Goal: Information Seeking & Learning: Find specific fact

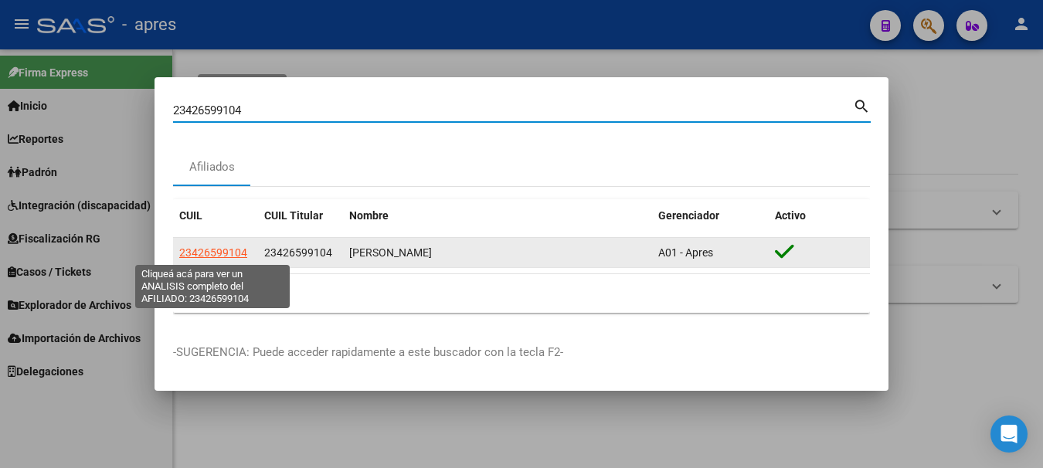
click at [218, 256] on span "23426599104" at bounding box center [213, 252] width 68 height 12
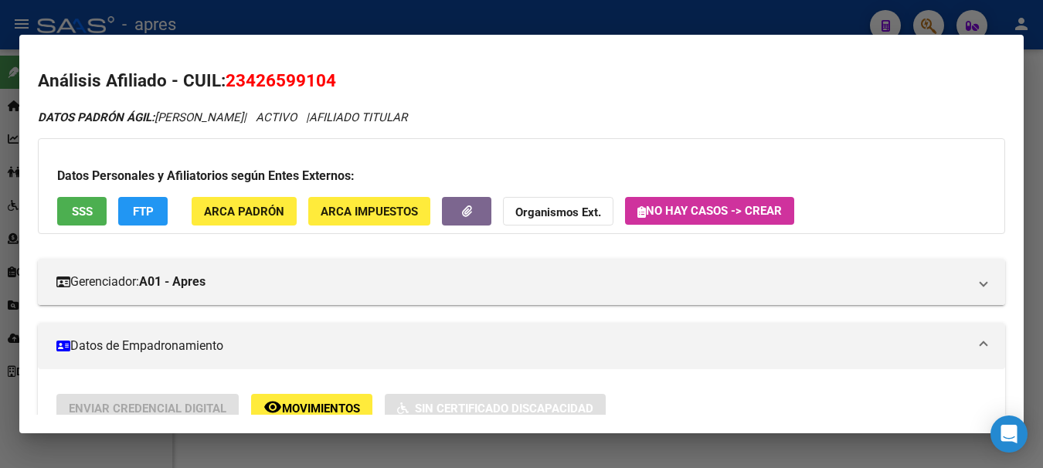
click at [73, 213] on span "SSS" at bounding box center [82, 212] width 21 height 14
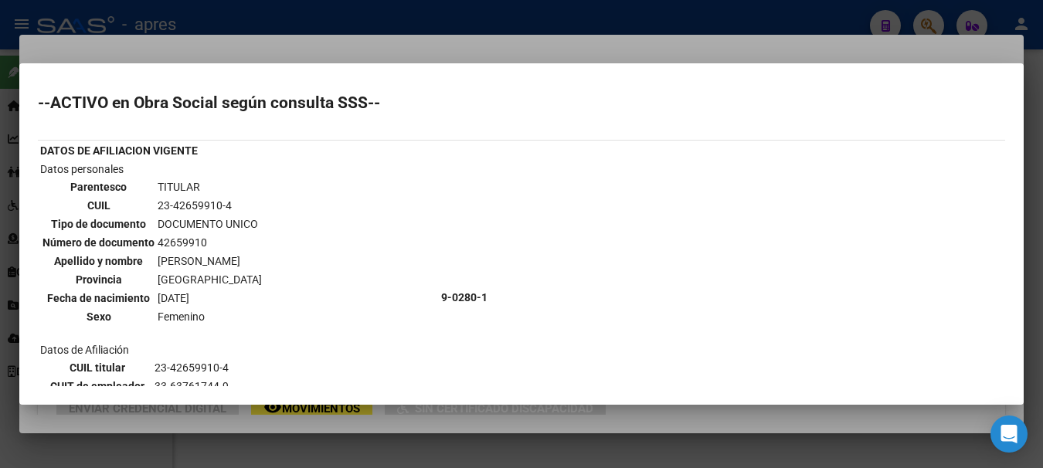
click at [692, 15] on div at bounding box center [521, 234] width 1043 height 468
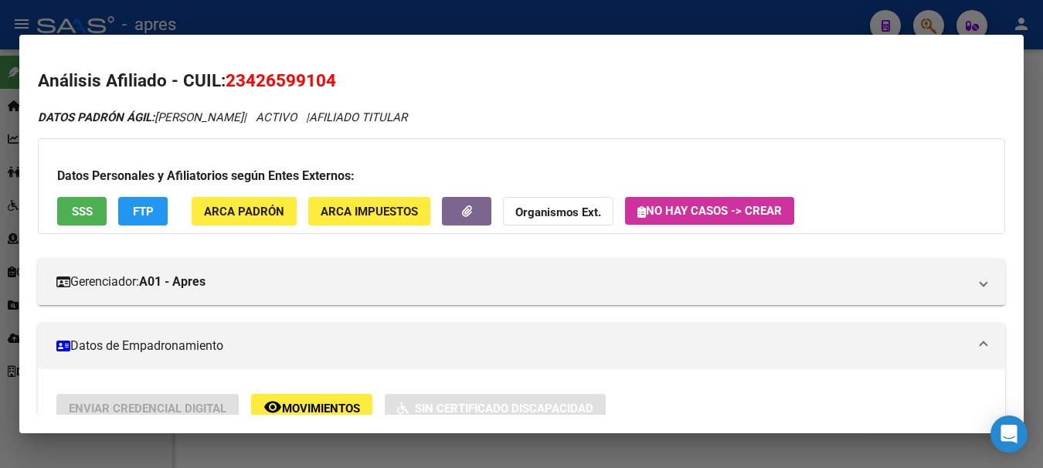
click at [692, 15] on div at bounding box center [521, 234] width 1043 height 468
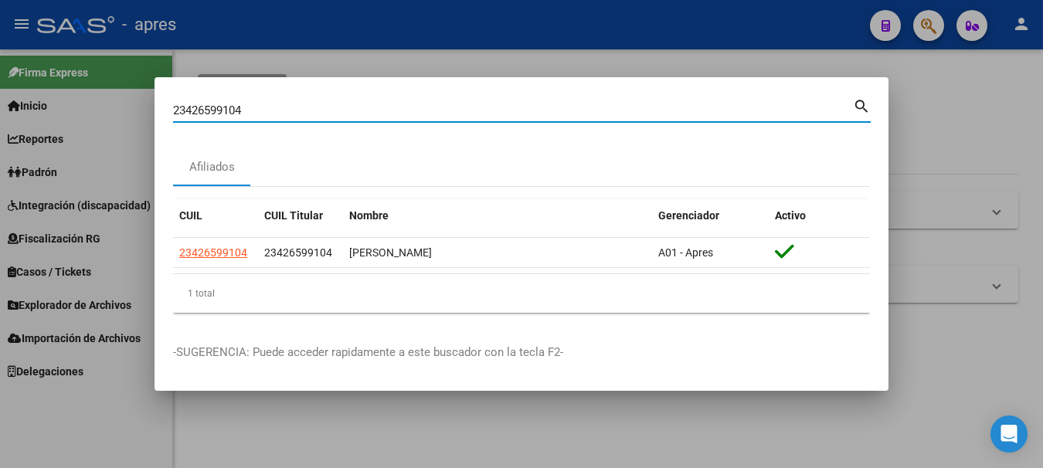
click at [267, 115] on input "23426599104" at bounding box center [513, 111] width 680 height 14
click at [262, 112] on input "23426599104" at bounding box center [513, 111] width 680 height 14
drag, startPoint x: 262, startPoint y: 112, endPoint x: 1, endPoint y: 185, distance: 271.2
click at [0, 186] on html "menu - apres person Firma Express Inicio Calendario SSS Instructivos Contacto O…" at bounding box center [521, 234] width 1043 height 468
paste input "7209137173"
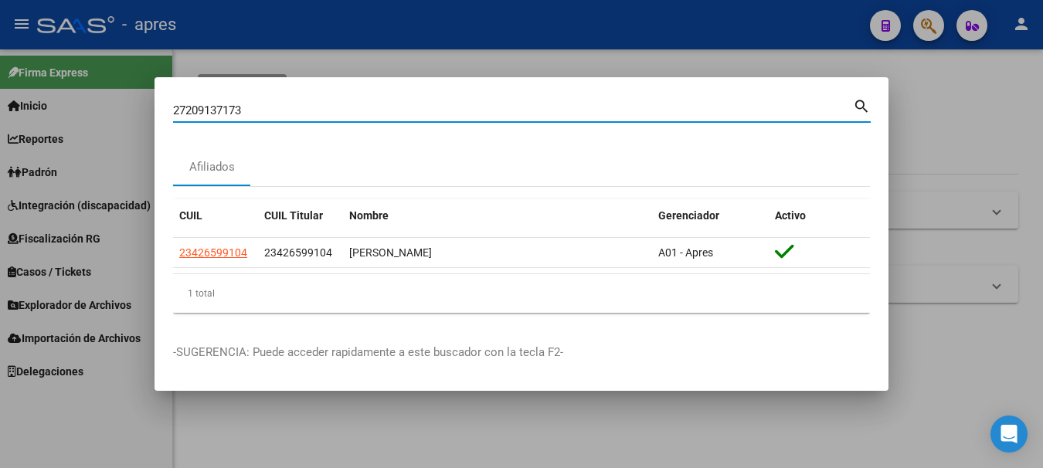
type input "27209137173"
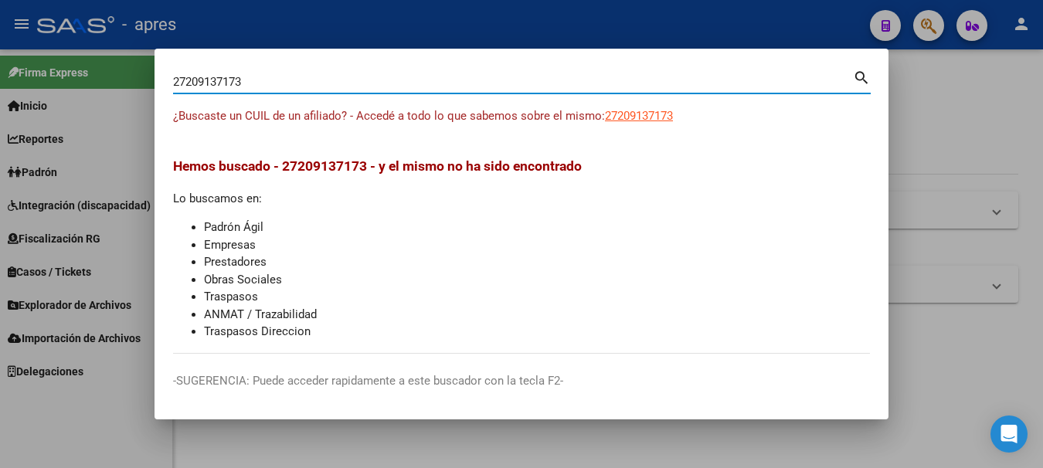
drag, startPoint x: 258, startPoint y: 75, endPoint x: -6, endPoint y: 97, distance: 265.1
click at [0, 97] on html "menu - apres person Firma Express Inicio Calendario SSS Instructivos Contacto O…" at bounding box center [521, 234] width 1043 height 468
type input "40895063"
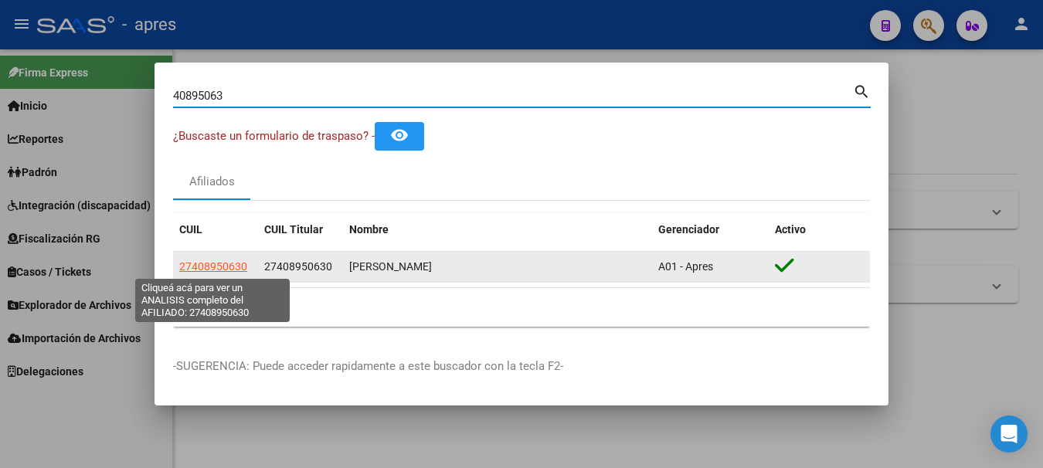
click at [213, 270] on span "27408950630" at bounding box center [213, 266] width 68 height 12
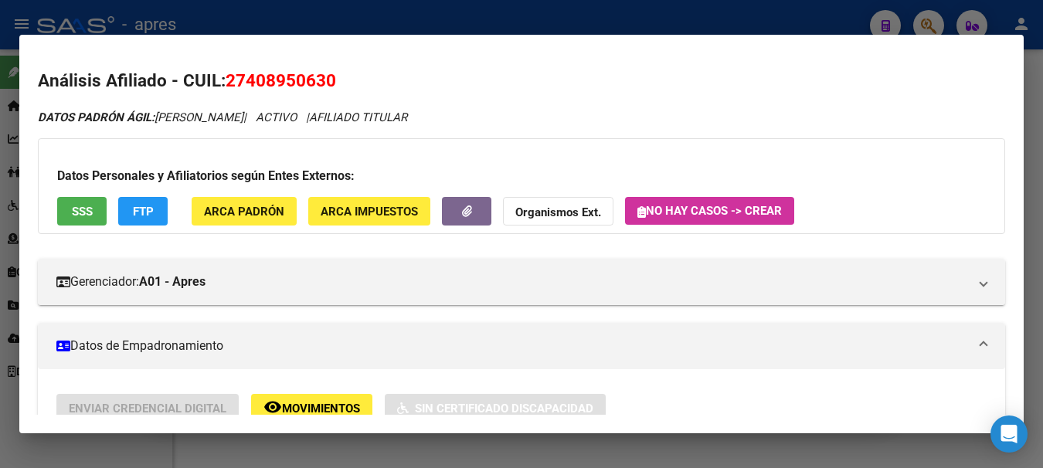
click at [80, 219] on span "SSS" at bounding box center [82, 212] width 21 height 14
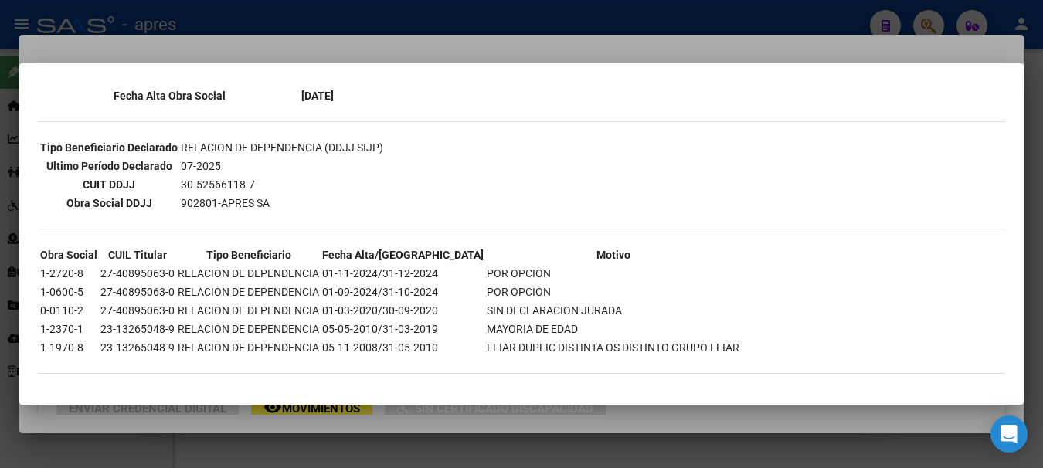
scroll to position [370, 0]
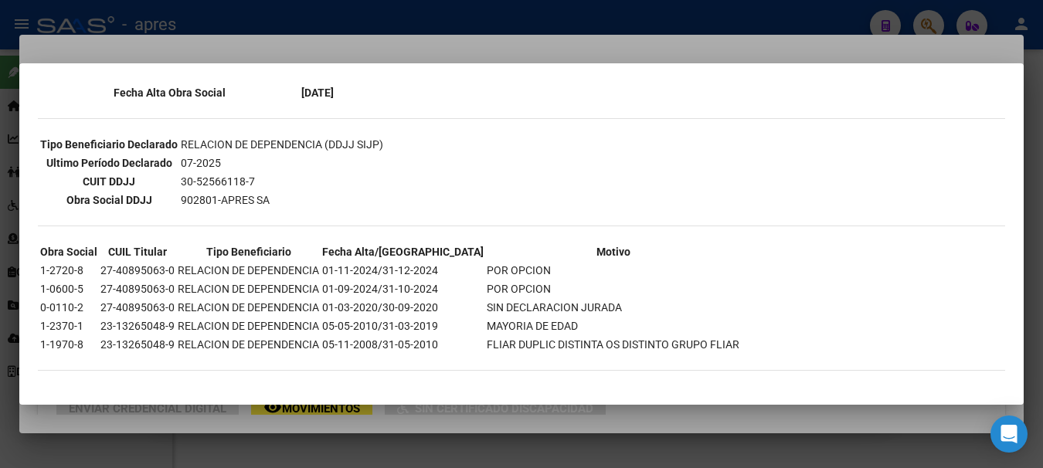
click at [602, 19] on div at bounding box center [521, 234] width 1043 height 468
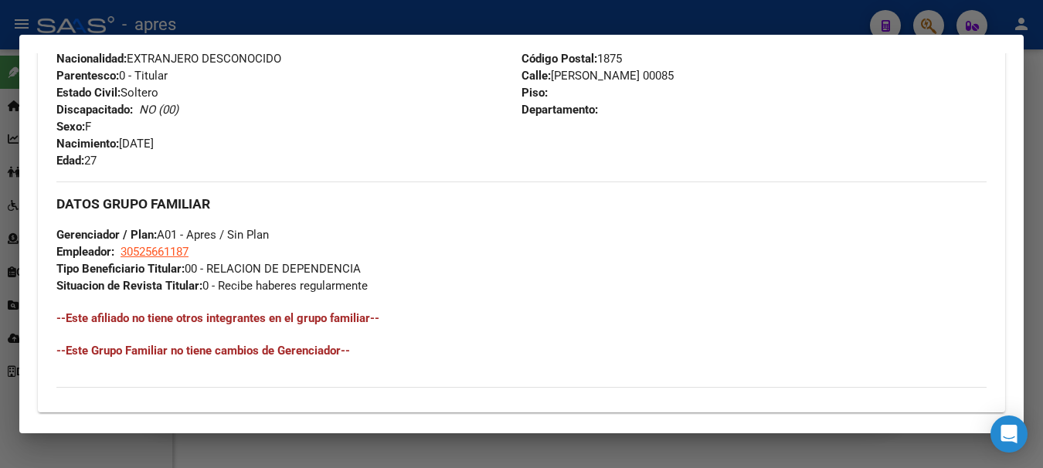
scroll to position [618, 0]
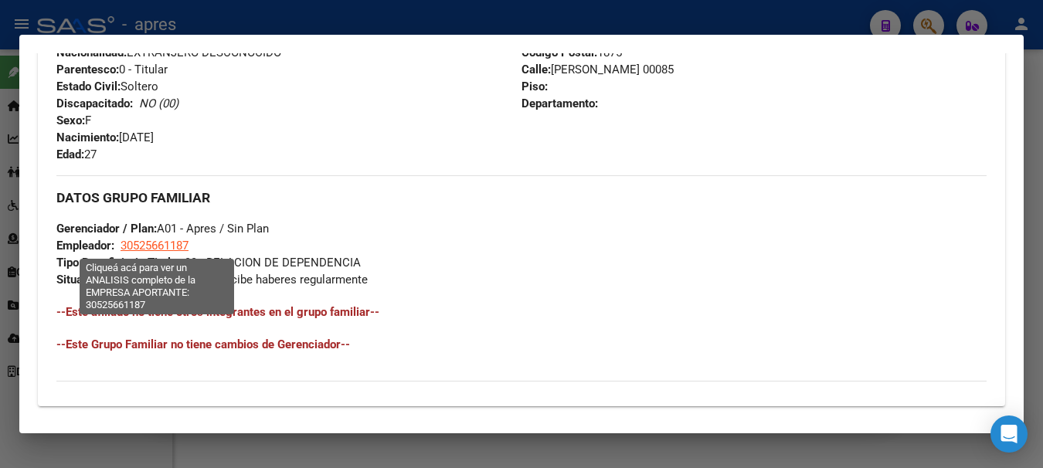
click at [155, 247] on span "30525661187" at bounding box center [155, 246] width 68 height 14
type textarea "30525661187"
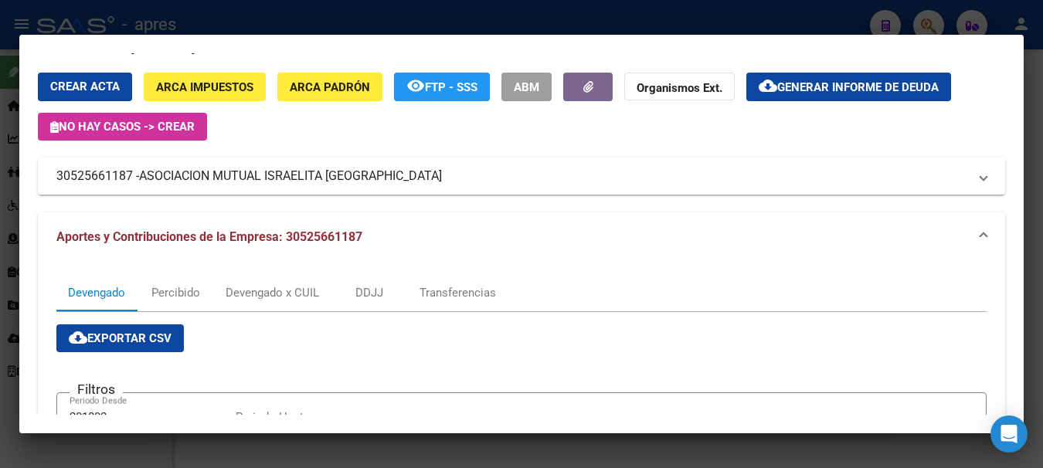
scroll to position [0, 0]
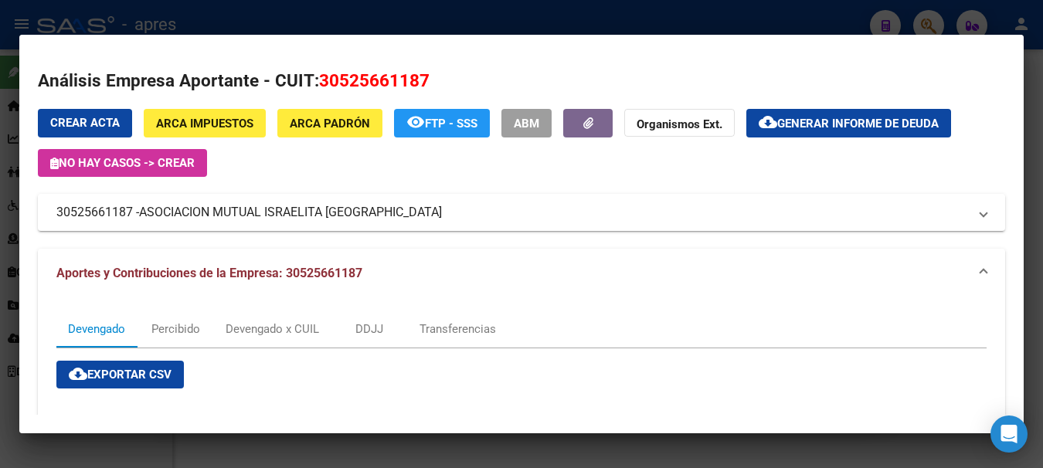
click at [323, 84] on span "30525661187" at bounding box center [374, 80] width 110 height 20
copy span "30525661187"
click at [348, 160] on div "Crear Acta ARCA Impuestos ARCA Padrón remove_red_eye FTP - SSS ABM Organismos E…" at bounding box center [521, 143] width 967 height 68
click at [206, 22] on div at bounding box center [521, 234] width 1043 height 468
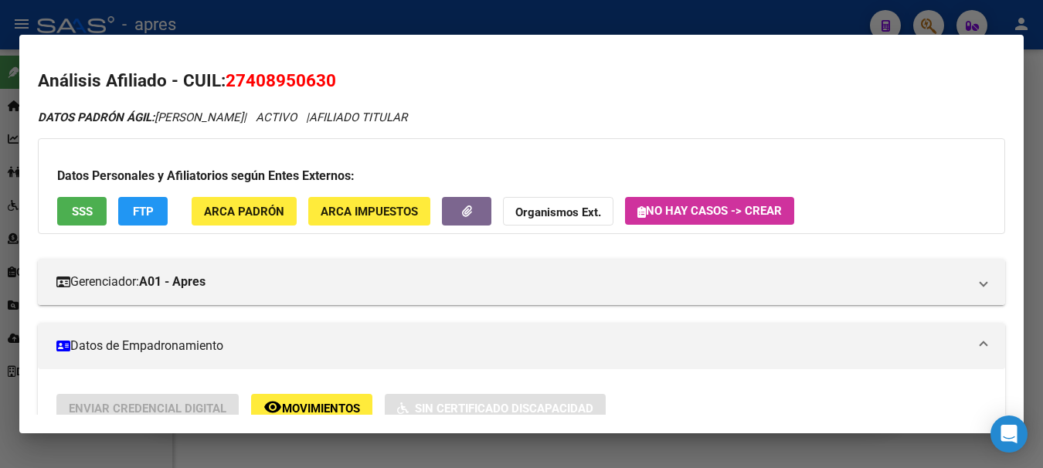
click at [222, 82] on h2 "Análisis Afiliado - CUIL: 27408950630" at bounding box center [521, 81] width 967 height 26
drag, startPoint x: 229, startPoint y: 80, endPoint x: 335, endPoint y: 79, distance: 105.1
click at [335, 79] on span "27408950630" at bounding box center [281, 80] width 110 height 20
copy span "27408950630"
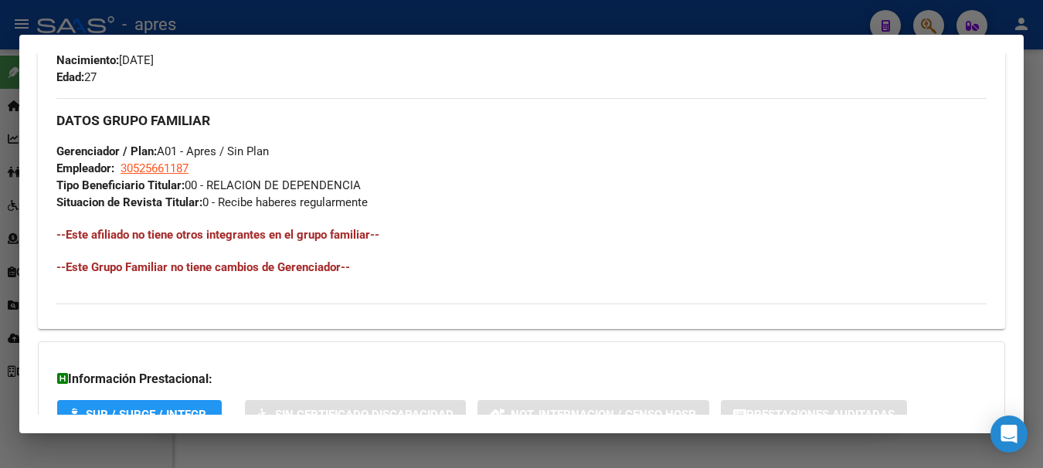
scroll to position [813, 0]
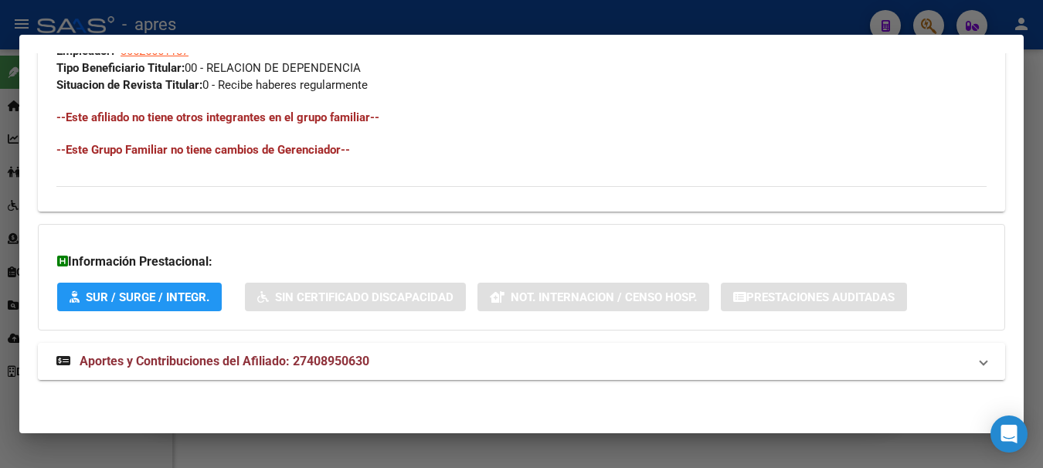
click at [247, 358] on span "Aportes y Contribuciones del Afiliado: 27408950630" at bounding box center [225, 361] width 290 height 15
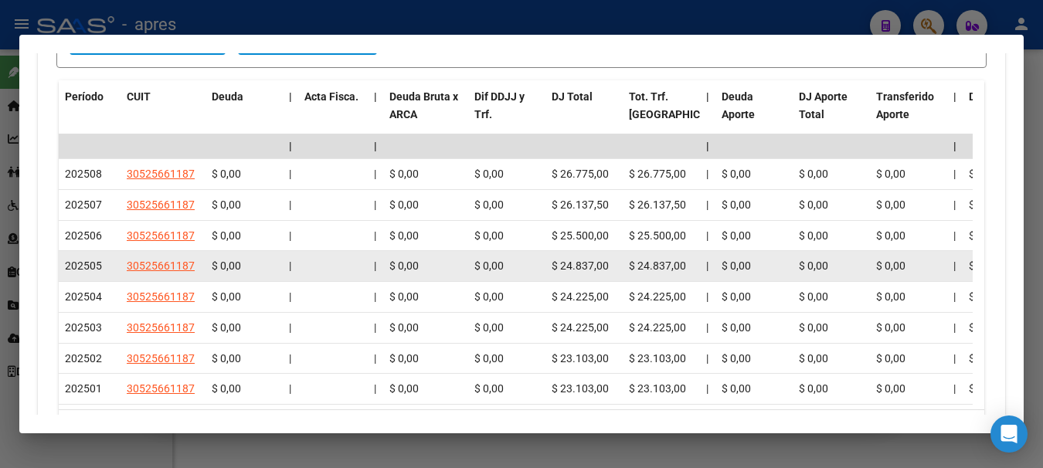
scroll to position [1354, 0]
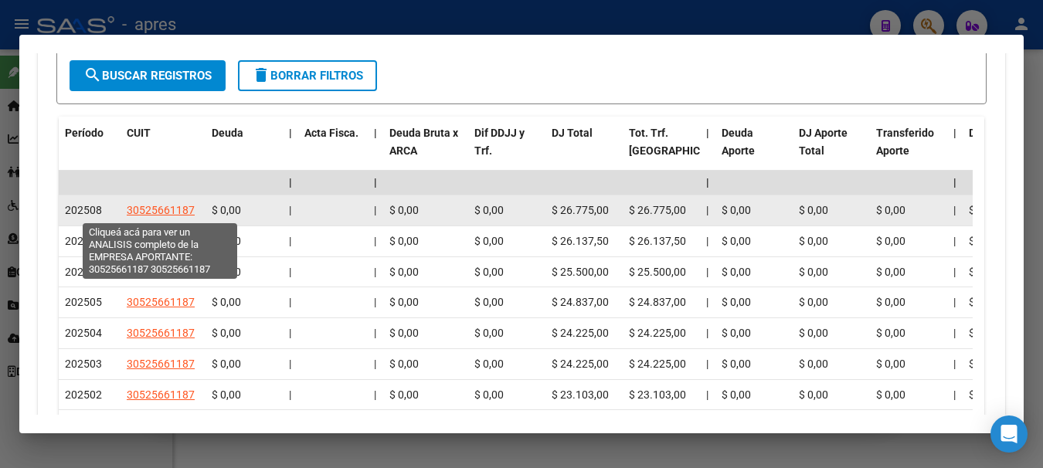
click at [188, 212] on span "30525661187" at bounding box center [161, 210] width 68 height 12
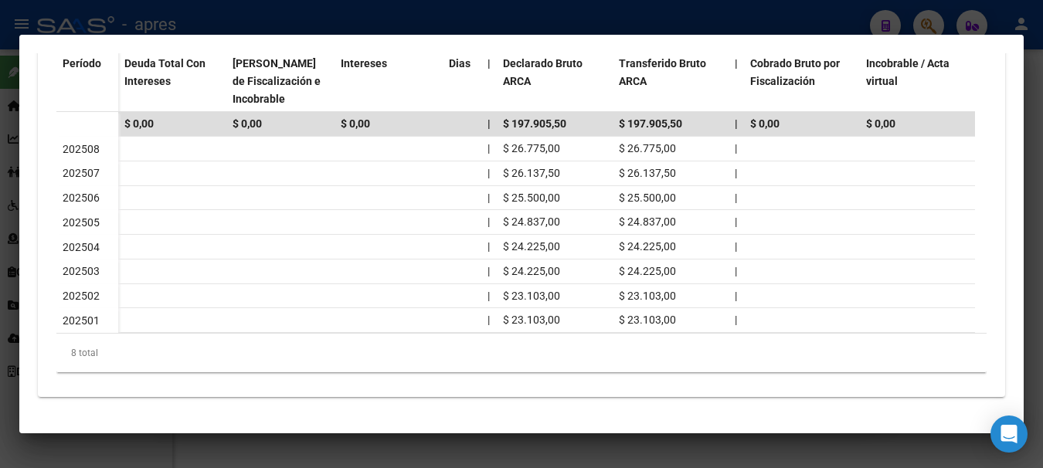
scroll to position [500, 0]
click at [345, 17] on div at bounding box center [521, 234] width 1043 height 468
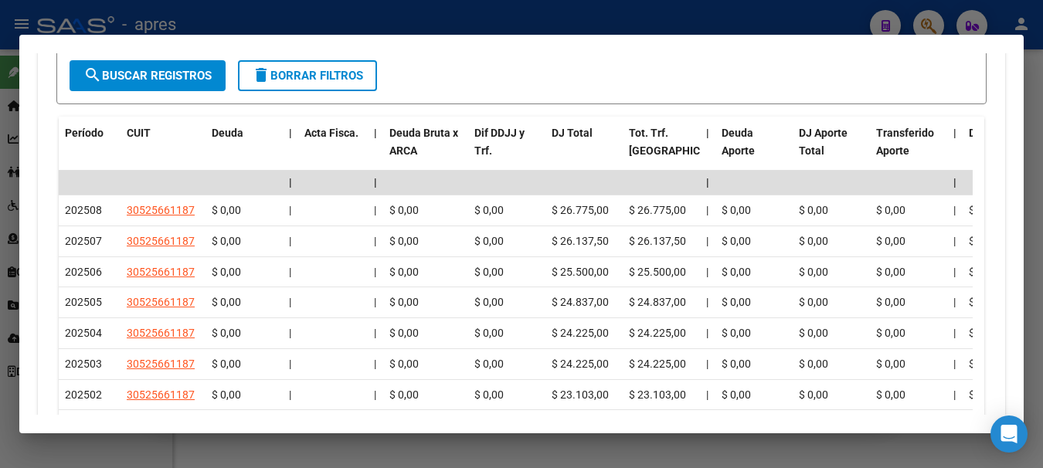
click at [459, 28] on div at bounding box center [521, 234] width 1043 height 468
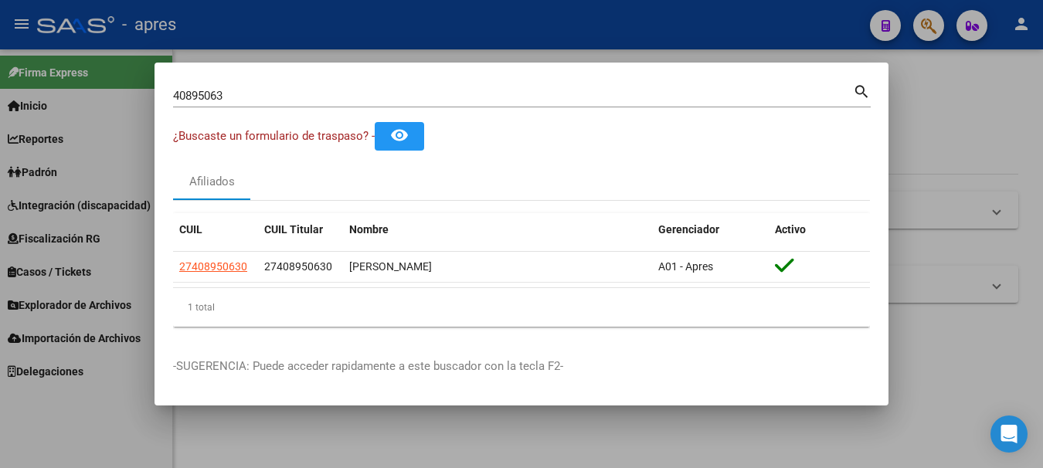
click at [936, 27] on div at bounding box center [521, 234] width 1043 height 468
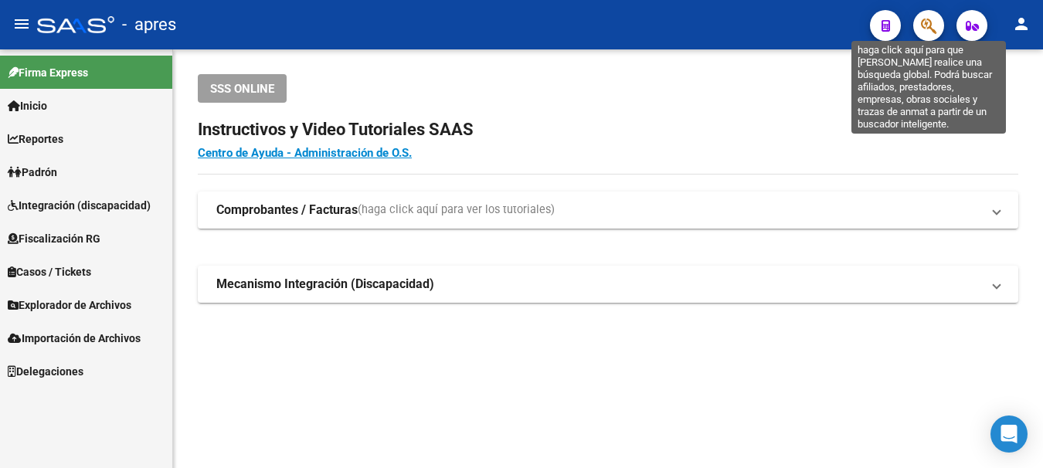
click at [925, 20] on icon "button" at bounding box center [928, 26] width 15 height 18
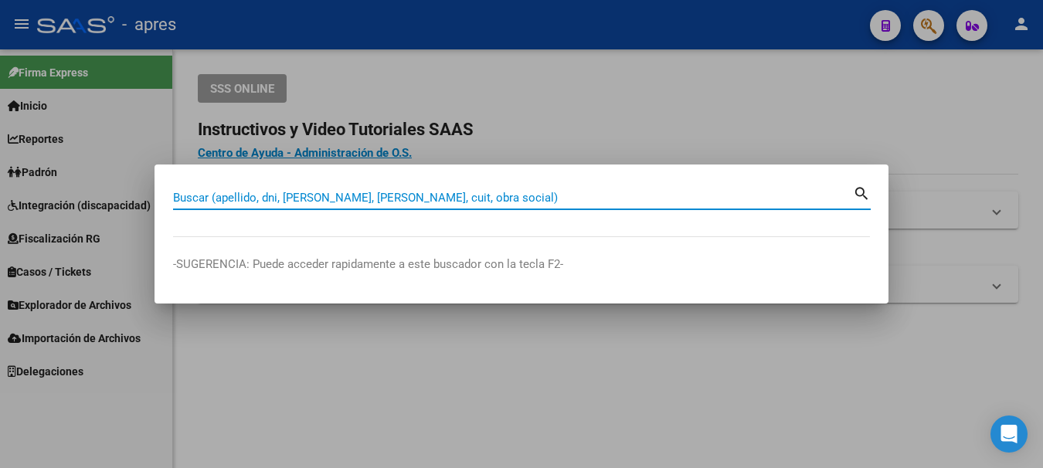
paste input "27209137173"
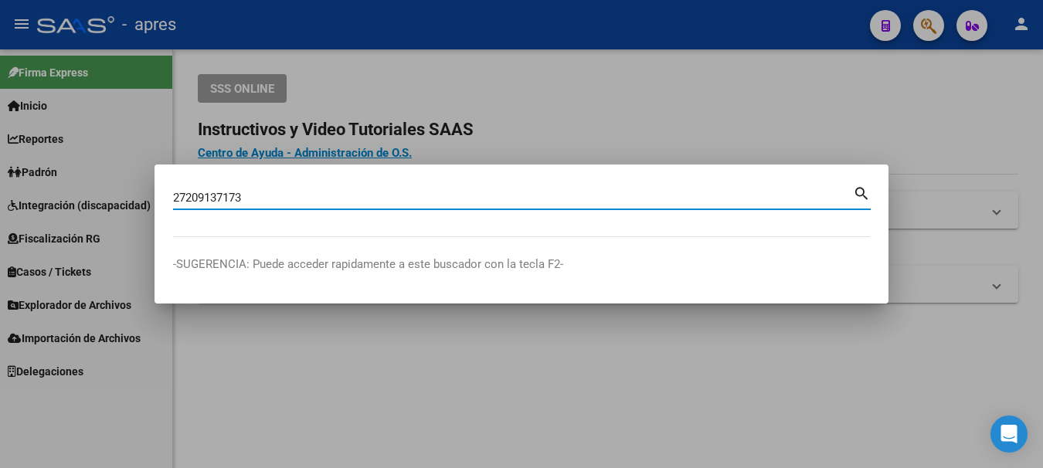
type input "27209137173"
